Goal: Task Accomplishment & Management: Use online tool/utility

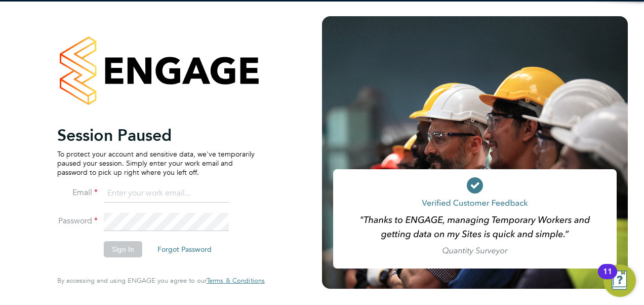
type input "[PERSON_NAME][EMAIL_ADDRESS][PERSON_NAME][DOMAIN_NAME]"
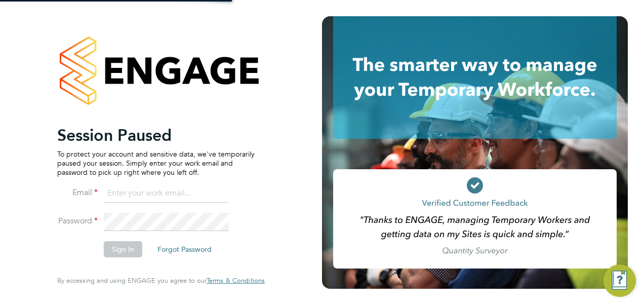
type input "[PERSON_NAME][EMAIL_ADDRESS][PERSON_NAME][DOMAIN_NAME]"
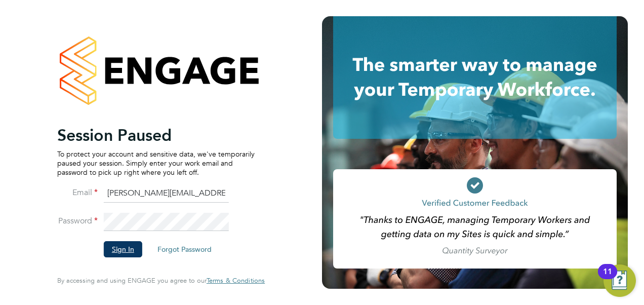
click at [126, 249] on button "Sign In" at bounding box center [123, 249] width 38 height 16
